Goal: Find specific page/section: Find specific page/section

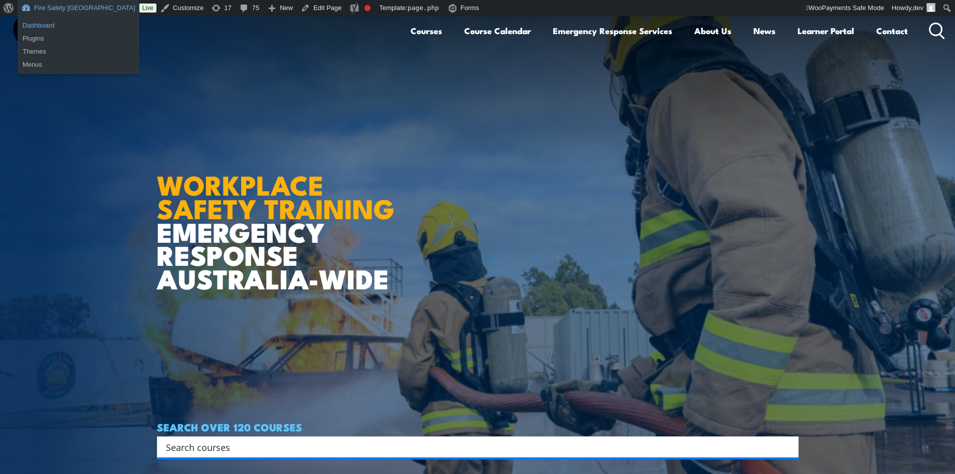
click at [57, 20] on link "Dashboard" at bounding box center [79, 25] width 122 height 13
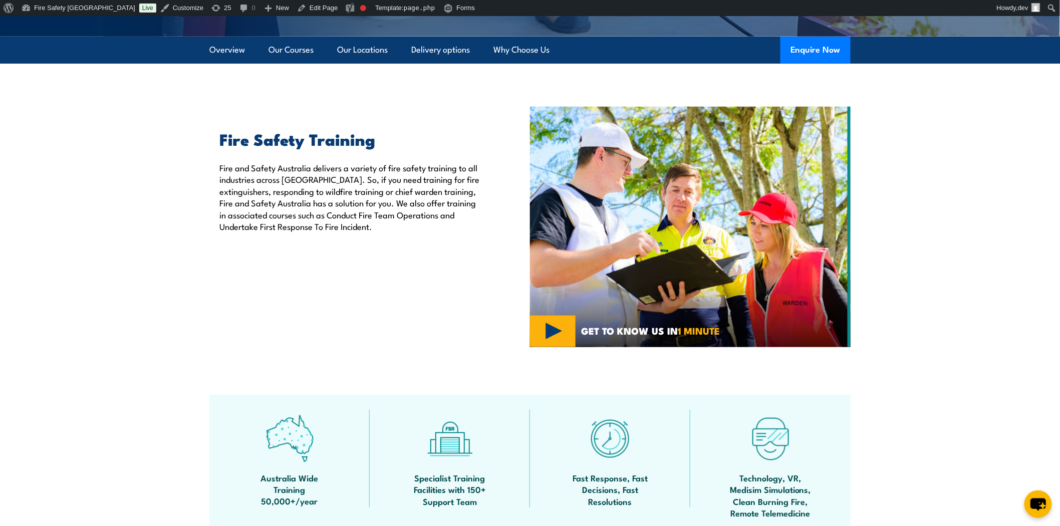
scroll to position [223, 0]
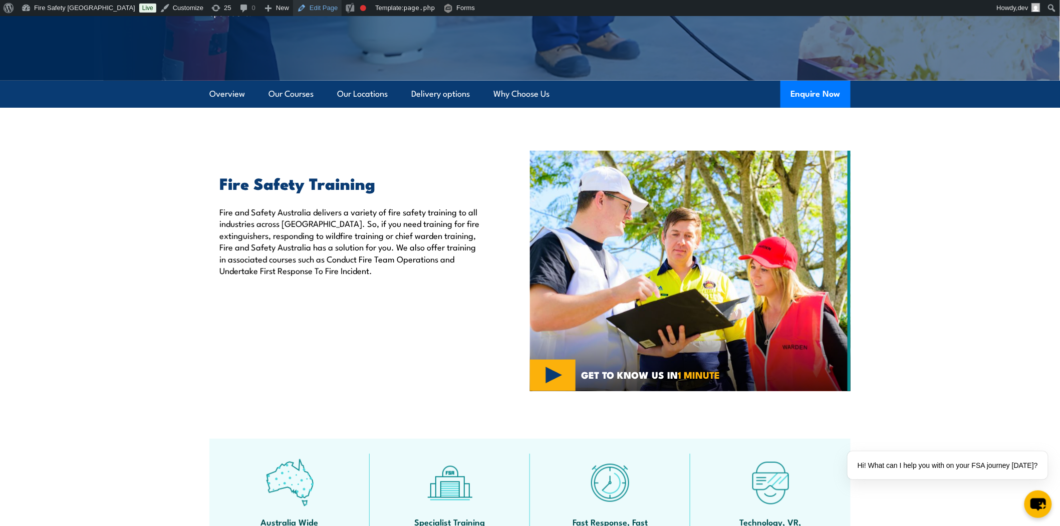
click at [293, 8] on link "Edit Page" at bounding box center [317, 8] width 49 height 16
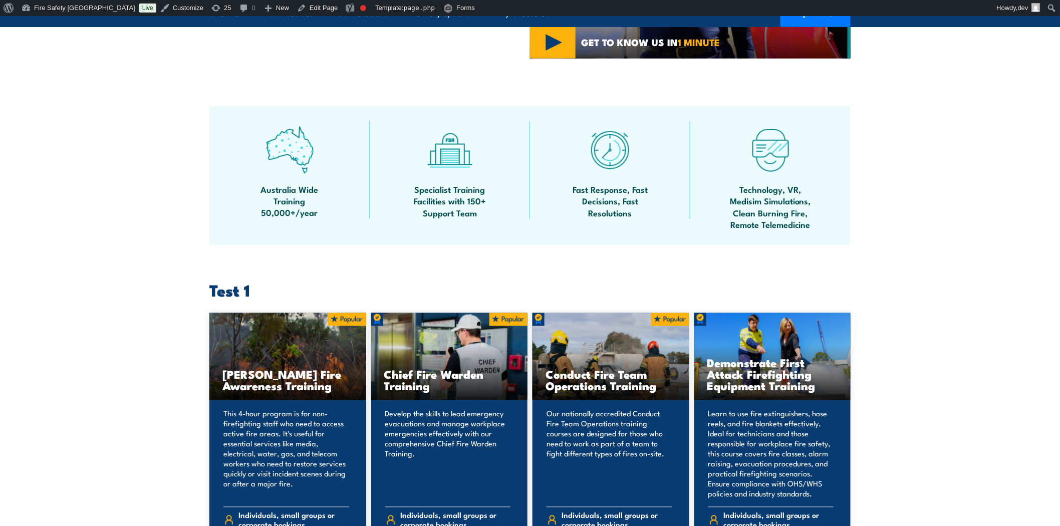
scroll to position [557, 0]
